Goal: Find specific page/section: Find specific page/section

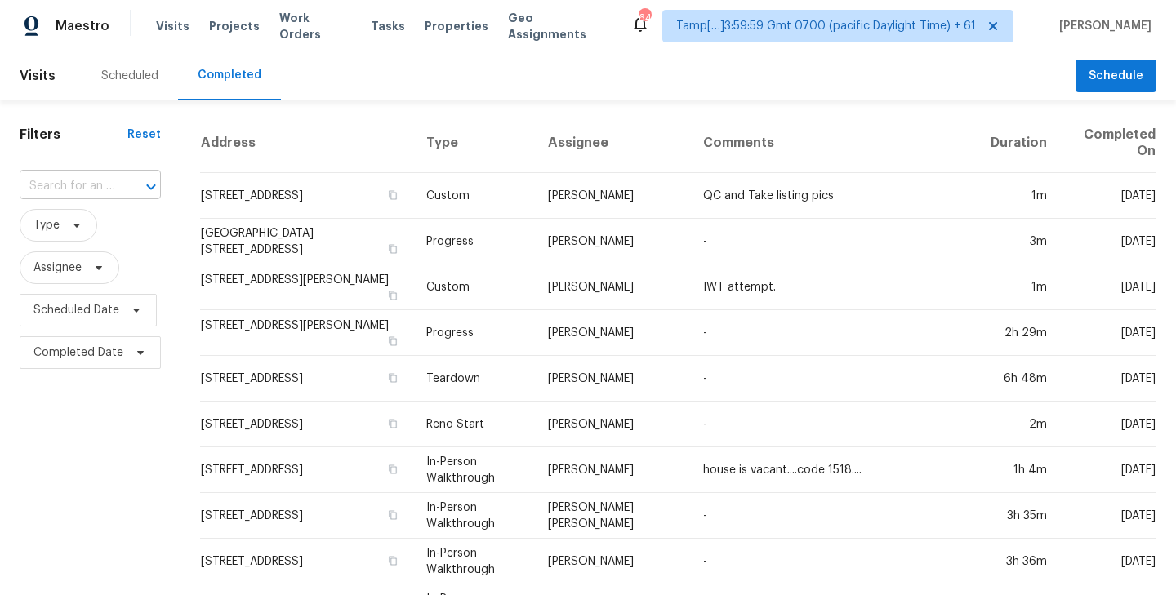
click at [98, 189] on input "text" at bounding box center [68, 186] width 96 height 25
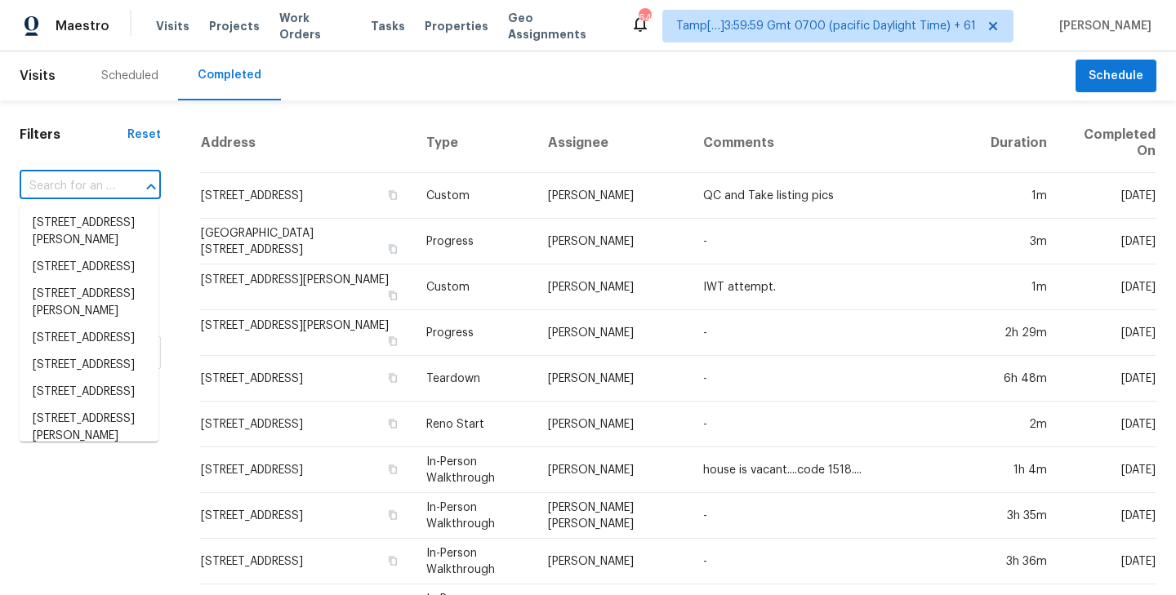
paste input "120 E Poinsettia St, Lakeland, FL 33803"
type input "120 E Poinsettia St, Lakeland, FL 33803"
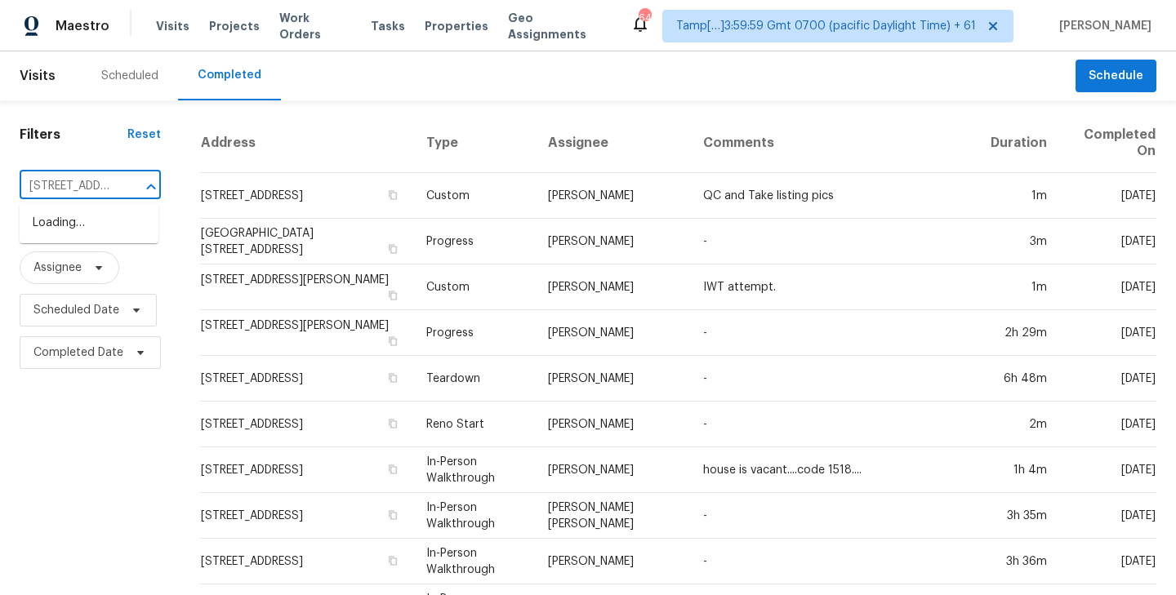
scroll to position [0, 124]
click at [87, 221] on li "120 E Poinsettia St, Lakeland, FL 33803" at bounding box center [89, 223] width 139 height 27
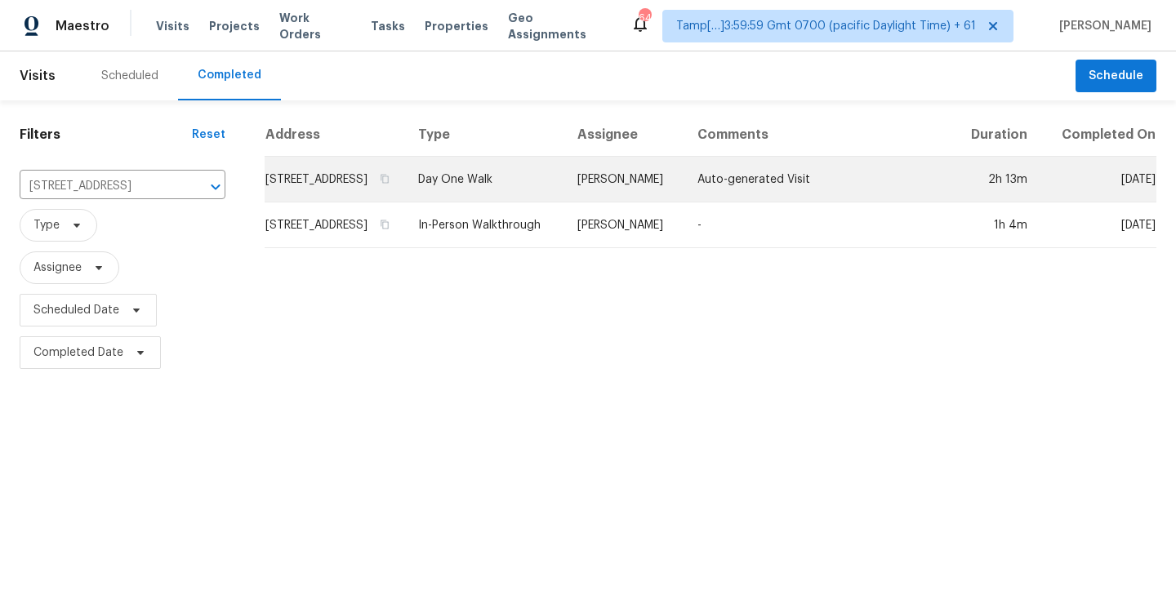
click at [363, 194] on td "120 E Poinsettia St, Lakeland, FL 33803" at bounding box center [335, 180] width 140 height 46
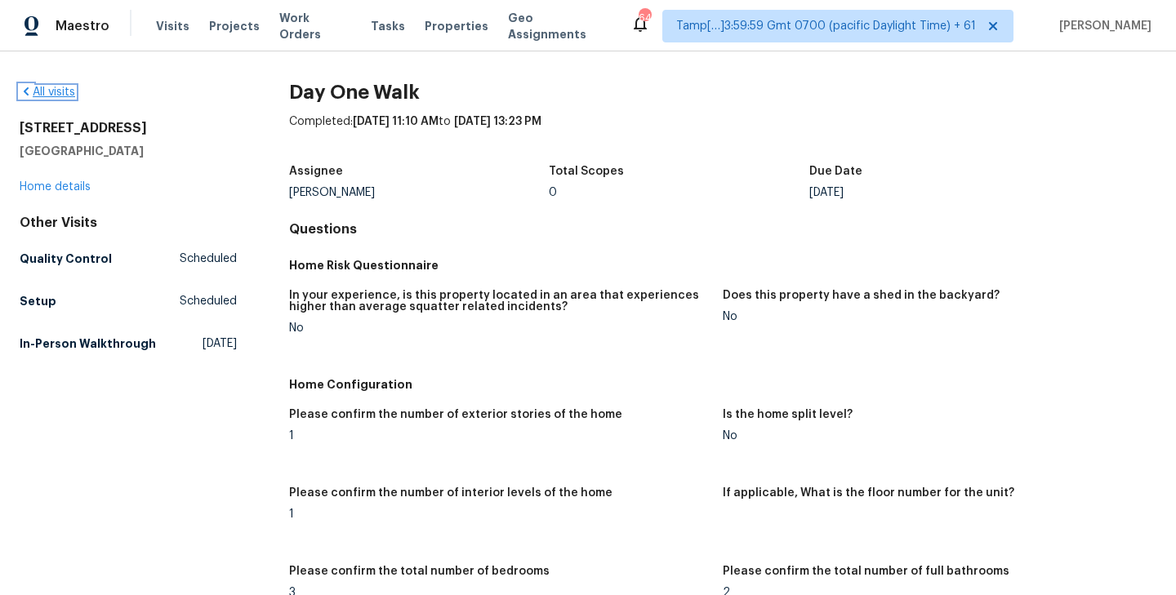
click at [52, 90] on link "All visits" at bounding box center [48, 92] width 56 height 11
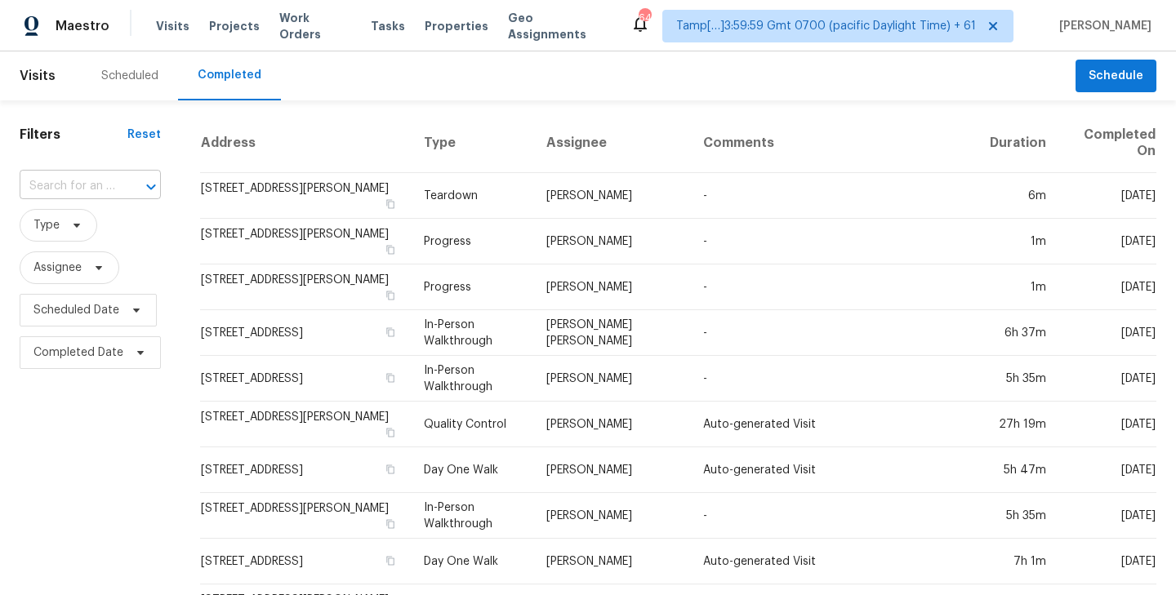
click at [90, 189] on input "text" at bounding box center [68, 186] width 96 height 25
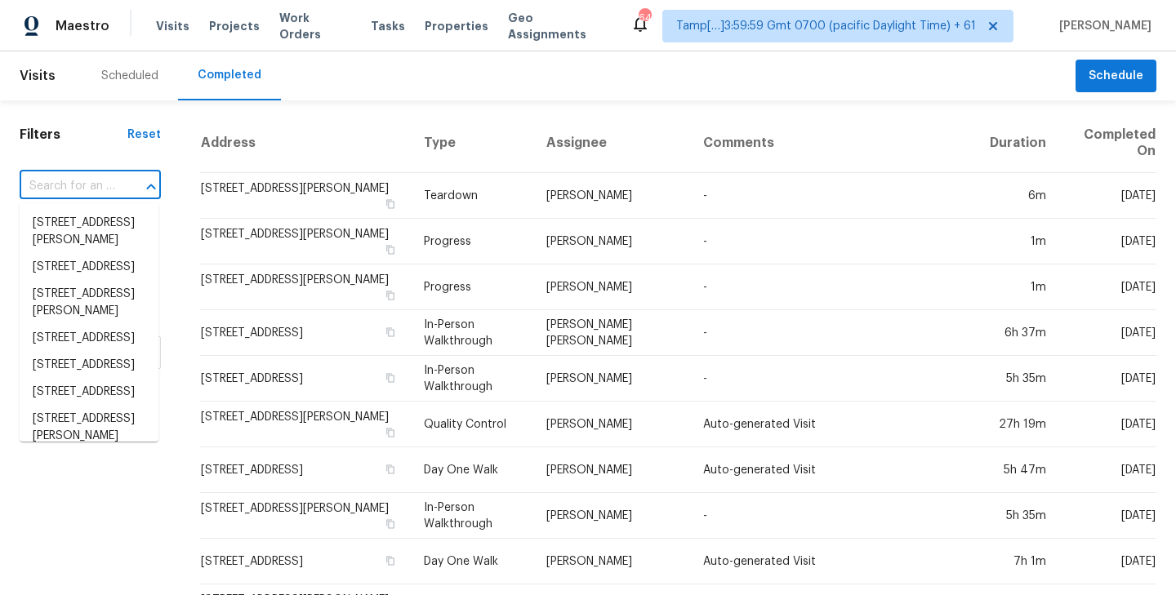
paste input "176 Georgias Ln, Dallas, GA 30157"
type input "176 Georgias Ln, Dallas, GA 30157"
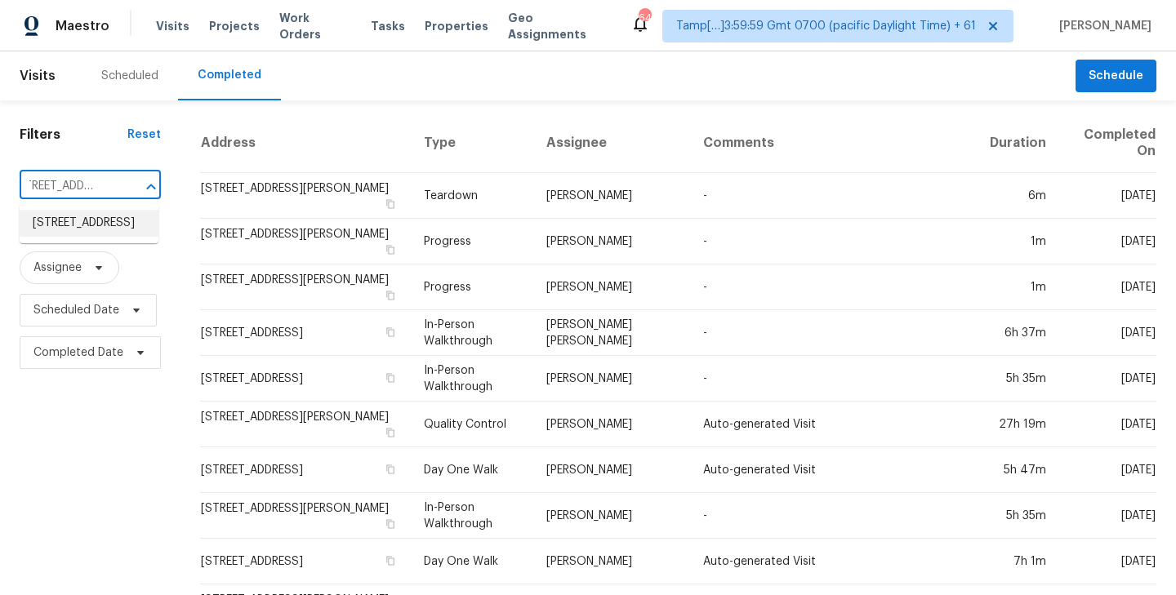
click at [67, 221] on li "176 Georgias Ln, Dallas, GA 30157" at bounding box center [89, 223] width 139 height 27
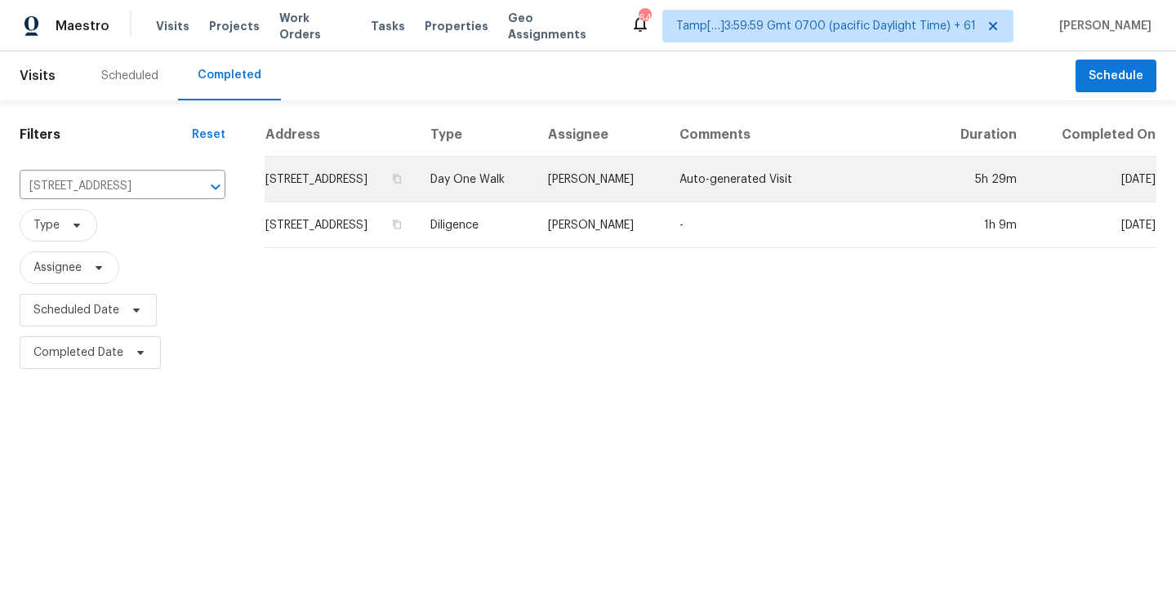
click at [331, 188] on td "176 Georgias Ln, Dallas, GA 30157" at bounding box center [341, 180] width 153 height 46
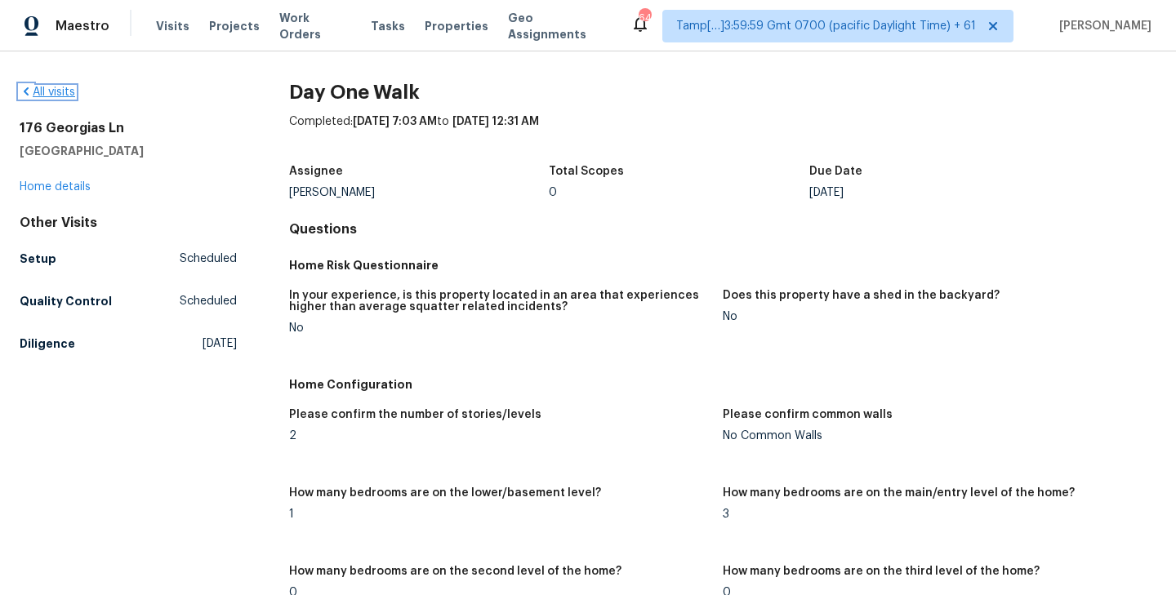
click at [41, 92] on link "All visits" at bounding box center [48, 92] width 56 height 11
